Goal: Obtain resource: Download file/media

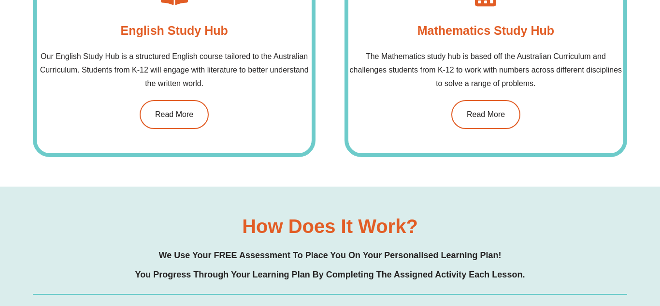
scroll to position [811, 0]
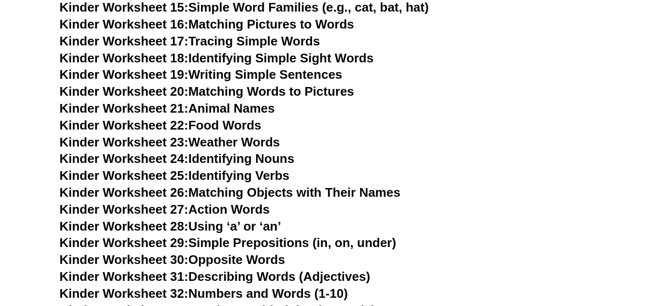
scroll to position [460, 0]
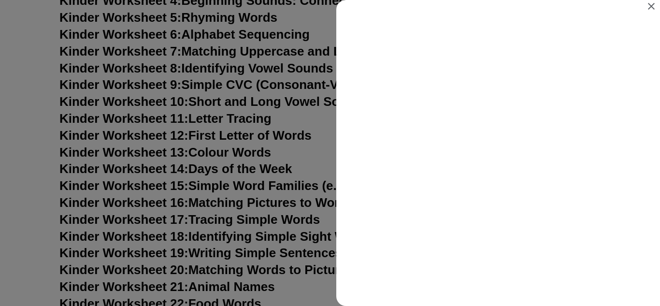
scroll to position [0, 0]
click at [648, 4] on icon "Close" at bounding box center [651, 6] width 12 height 12
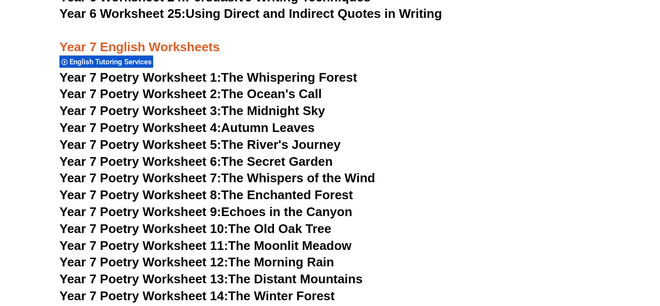
scroll to position [5972, 0]
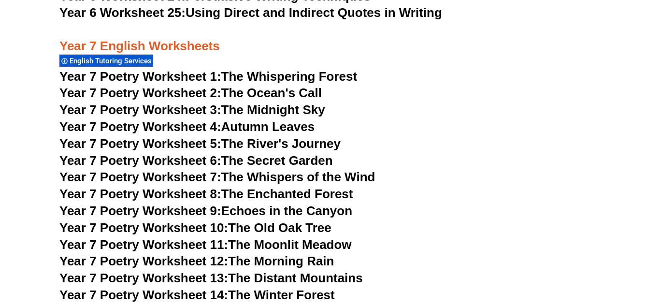
click at [198, 136] on span "Year 7 Poetry Worksheet 5:" at bounding box center [140, 143] width 162 height 14
